Goal: Information Seeking & Learning: Learn about a topic

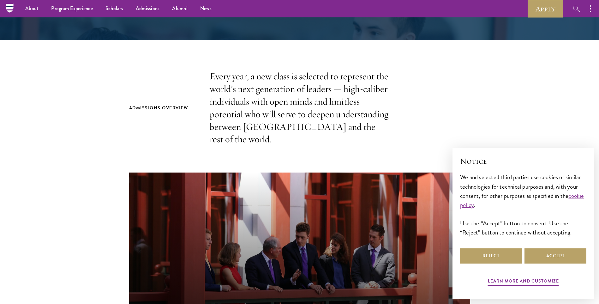
scroll to position [63, 0]
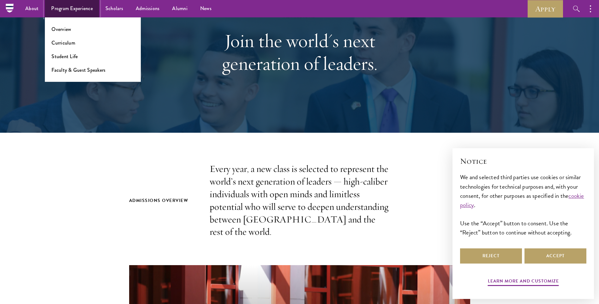
click at [74, 9] on link "Program Experience" at bounding box center [72, 8] width 54 height 17
